Goal: Register for event/course

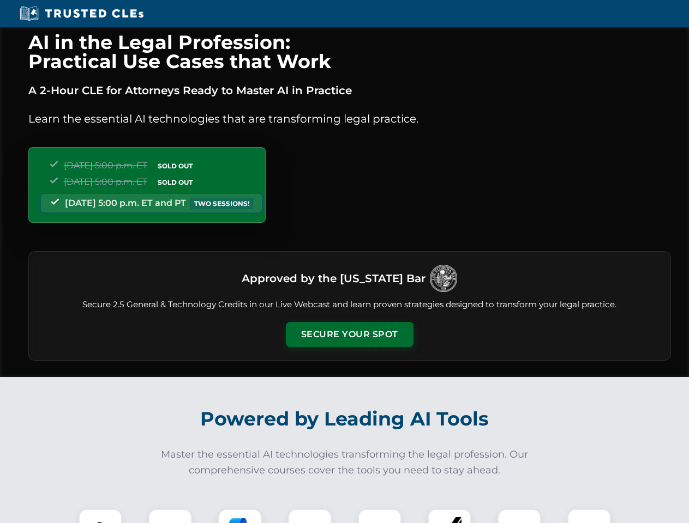
click at [349, 335] on button "Secure Your Spot" at bounding box center [350, 334] width 128 height 25
click at [100, 516] on img at bounding box center [101, 531] width 32 height 32
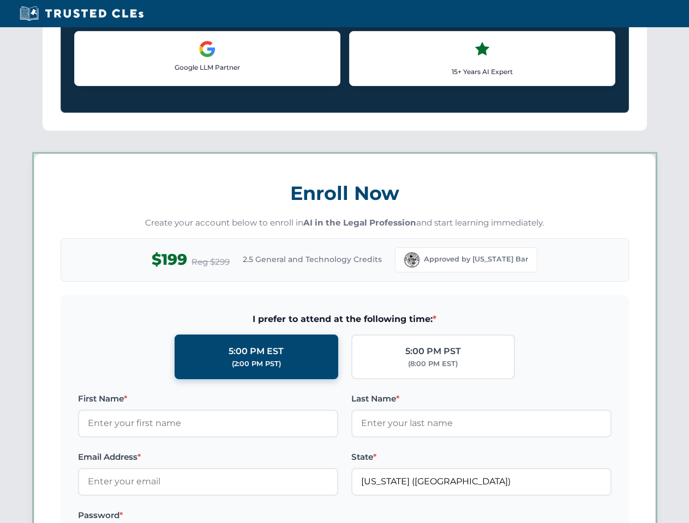
click at [310, 516] on label "Password *" at bounding box center [208, 515] width 260 height 13
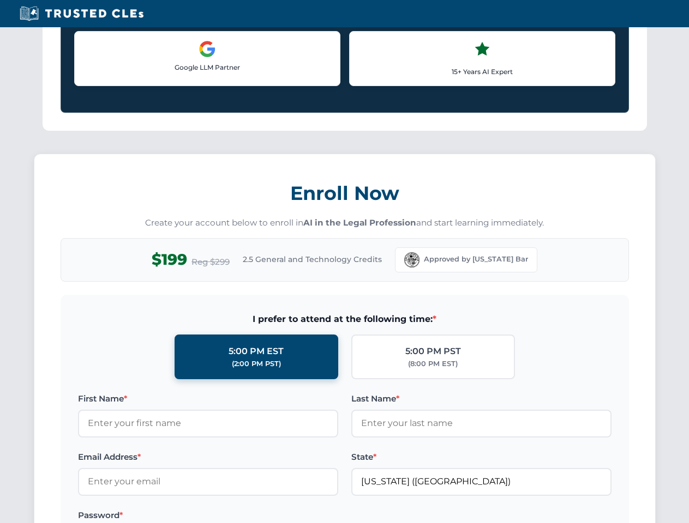
scroll to position [1070, 0]
